Goal: Task Accomplishment & Management: Manage account settings

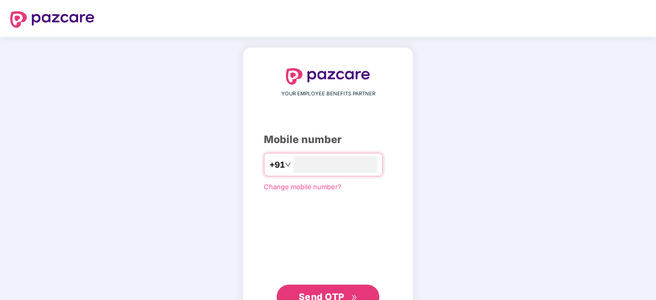
type input "**********"
click at [320, 293] on span "Send OTP" at bounding box center [322, 296] width 46 height 11
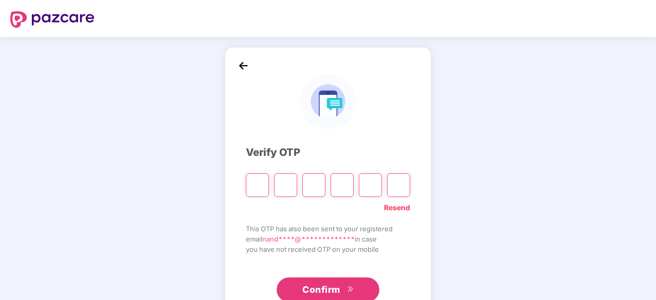
type input "*"
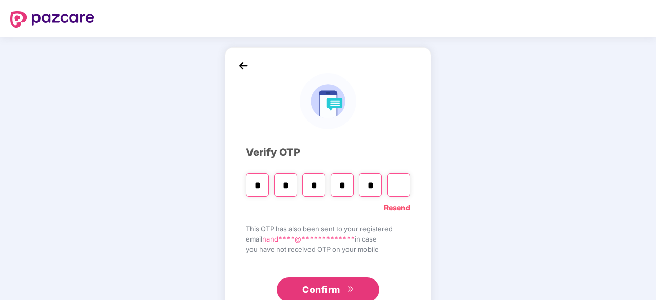
type input "*"
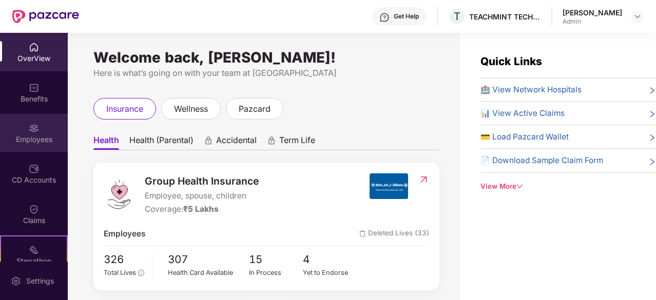
click at [36, 144] on div "Employees" at bounding box center [34, 139] width 68 height 10
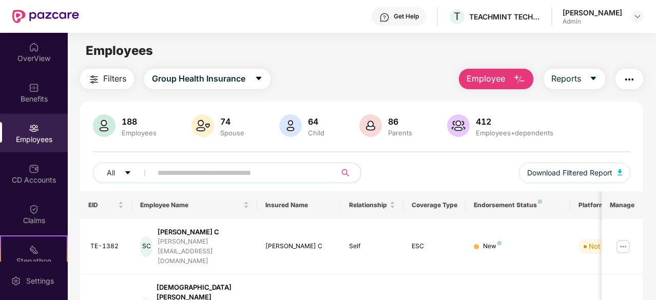
click at [193, 181] on span at bounding box center [240, 173] width 191 height 21
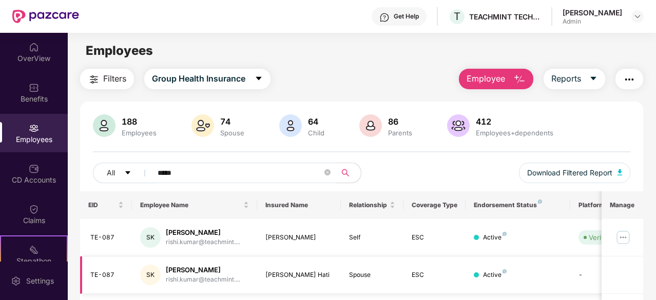
scroll to position [88, 0]
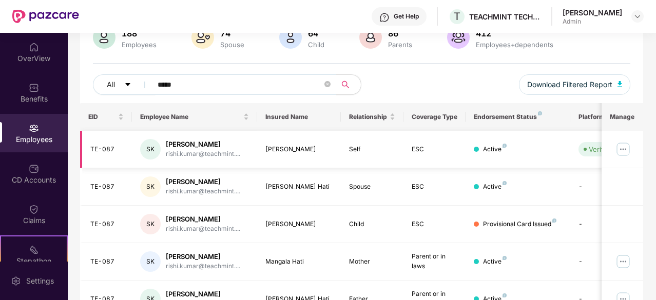
type input "*****"
click at [625, 148] on img at bounding box center [623, 149] width 16 height 16
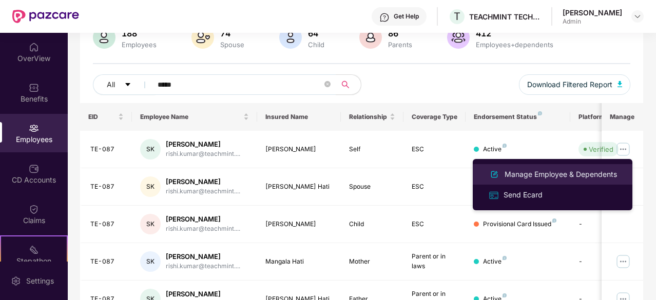
click at [562, 171] on div "Manage Employee & Dependents" at bounding box center [560, 174] width 117 height 11
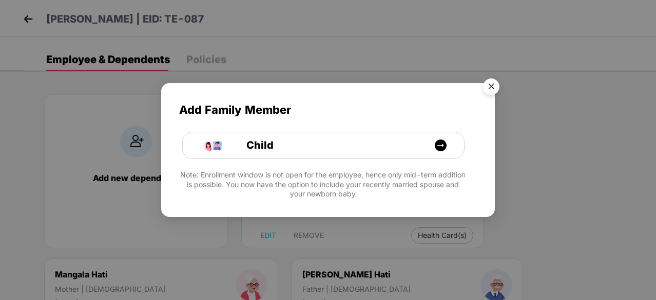
click at [491, 88] on img "Close" at bounding box center [491, 88] width 29 height 29
